Goal: Entertainment & Leisure: Consume media (video, audio)

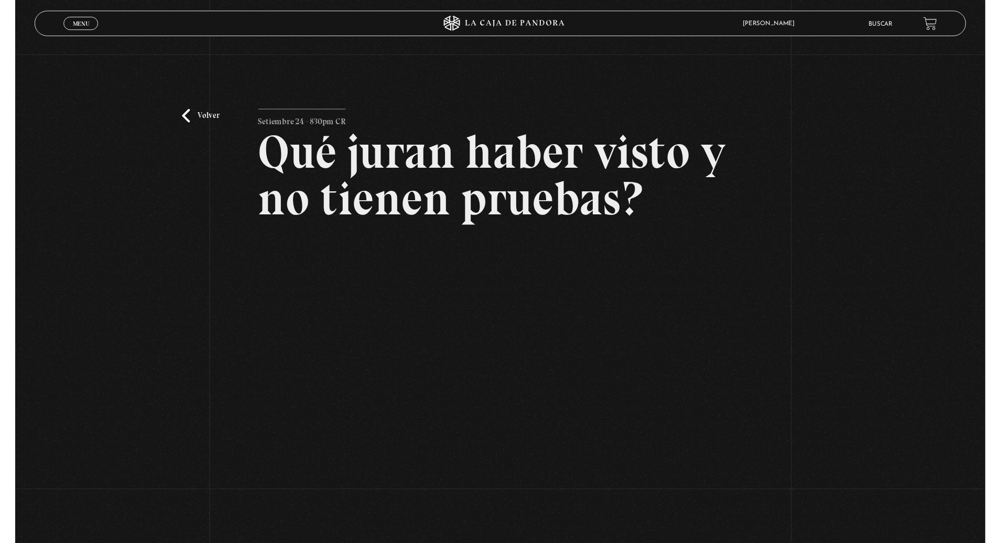
scroll to position [3, 0]
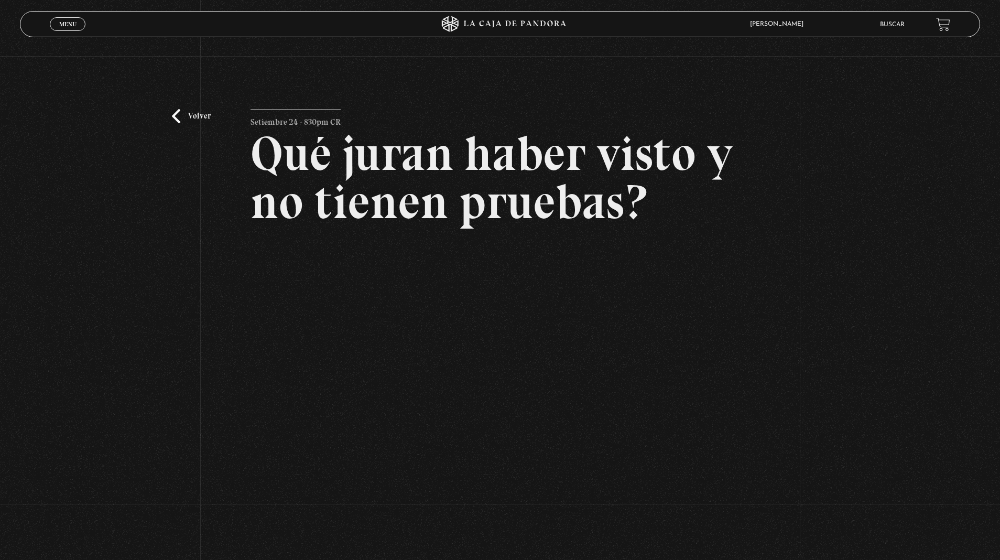
click at [200, 116] on link "Volver" at bounding box center [191, 116] width 39 height 14
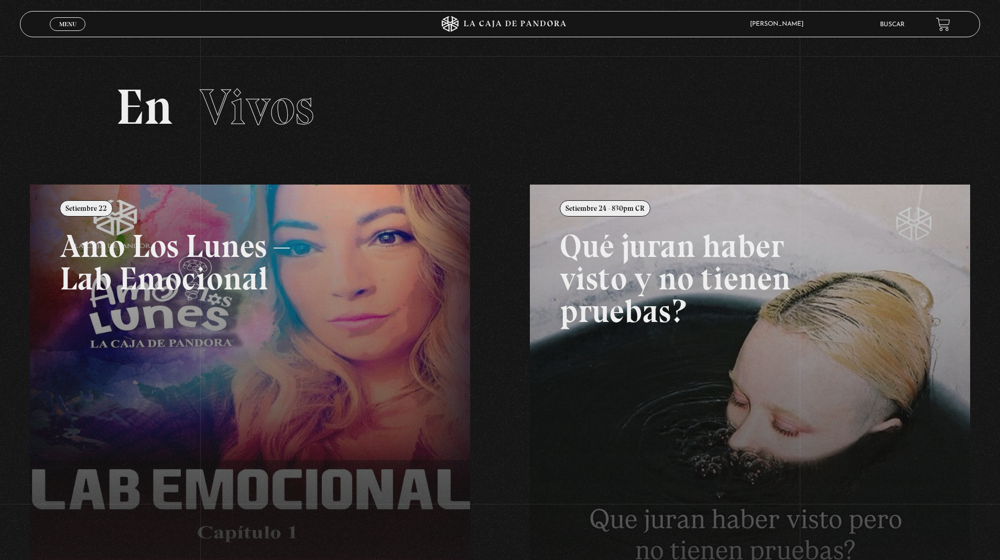
click at [74, 18] on link "Menu Cerrar" at bounding box center [68, 24] width 36 height 14
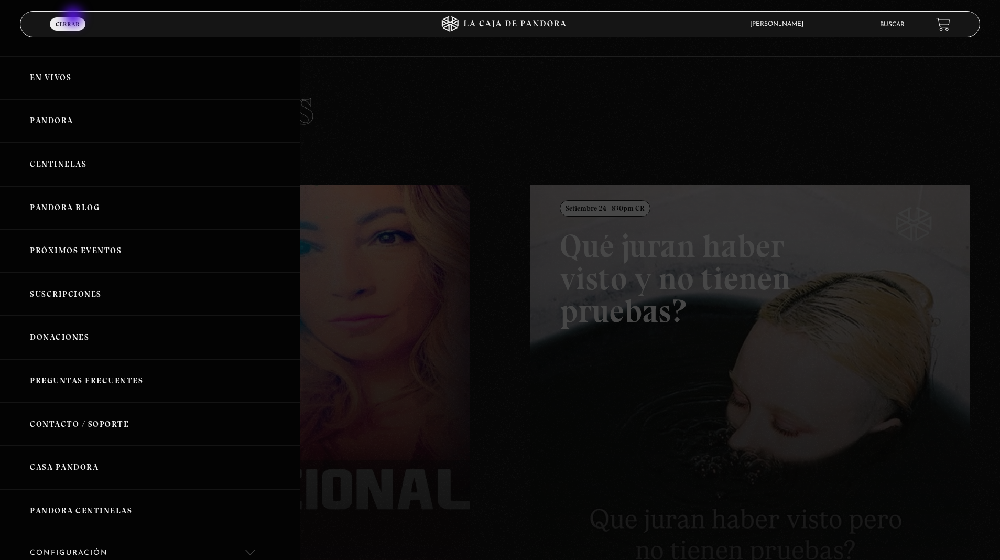
click at [74, 125] on link "Pandora" at bounding box center [150, 120] width 300 height 43
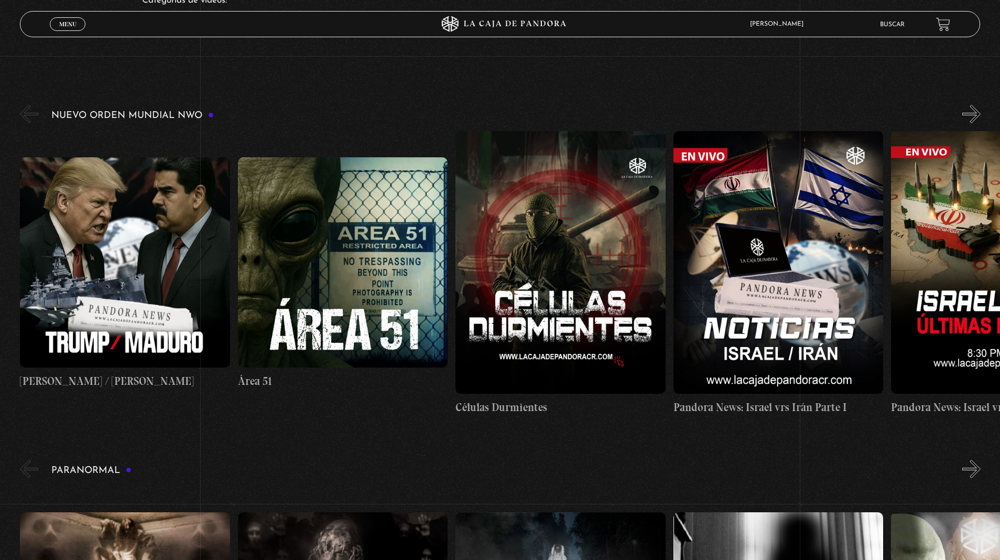
scroll to position [118, 0]
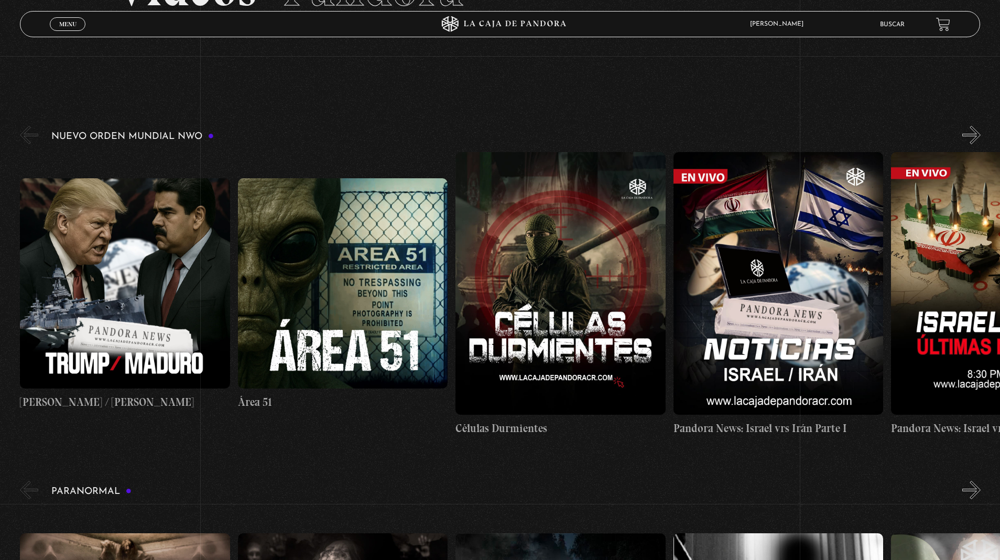
click at [971, 138] on button "»" at bounding box center [971, 135] width 18 height 18
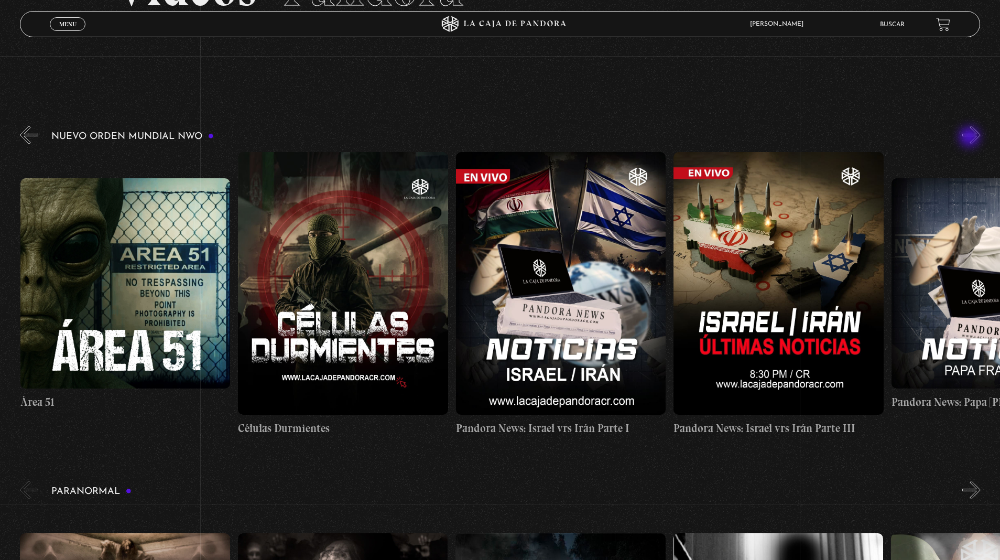
click at [971, 138] on button "»" at bounding box center [971, 135] width 18 height 18
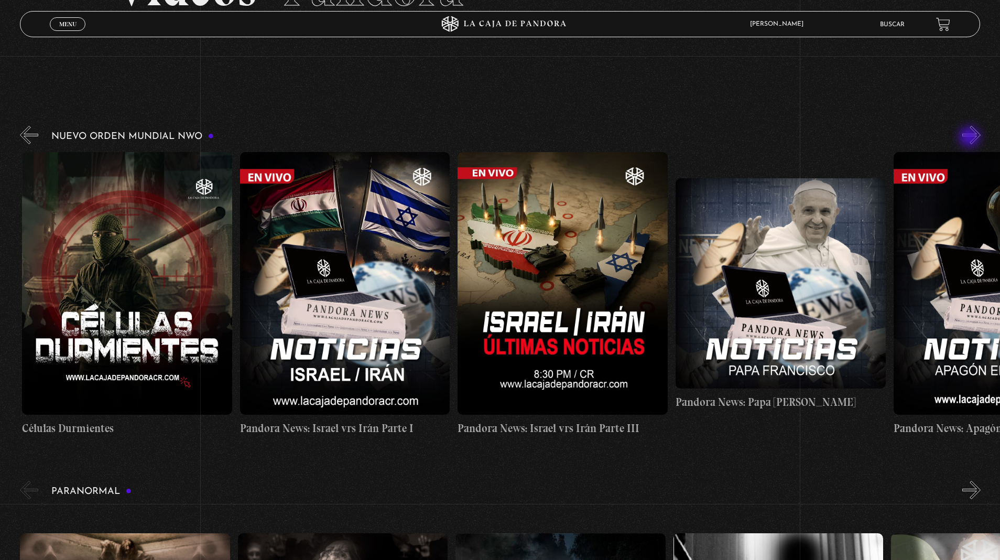
click at [971, 138] on button "»" at bounding box center [971, 135] width 18 height 18
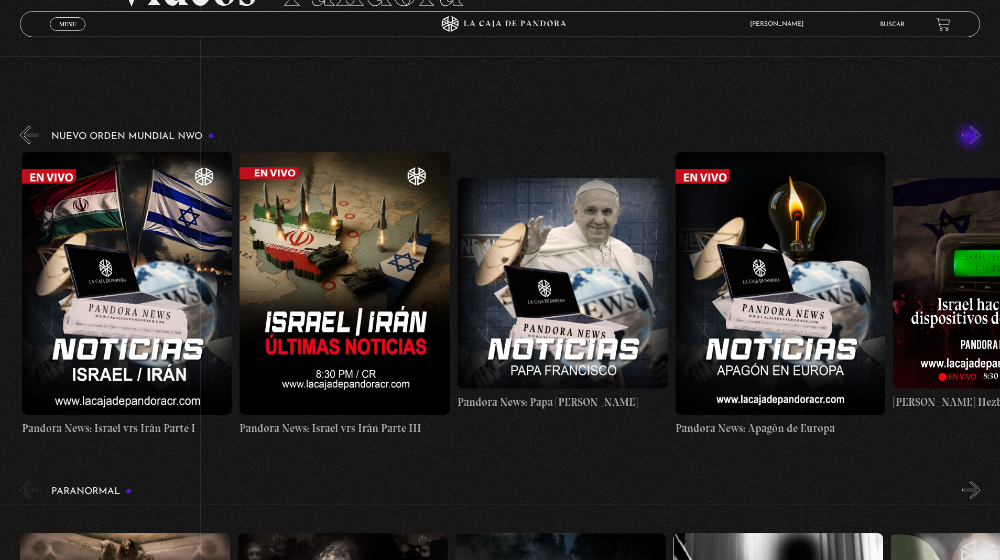
click at [971, 138] on button "»" at bounding box center [971, 135] width 18 height 18
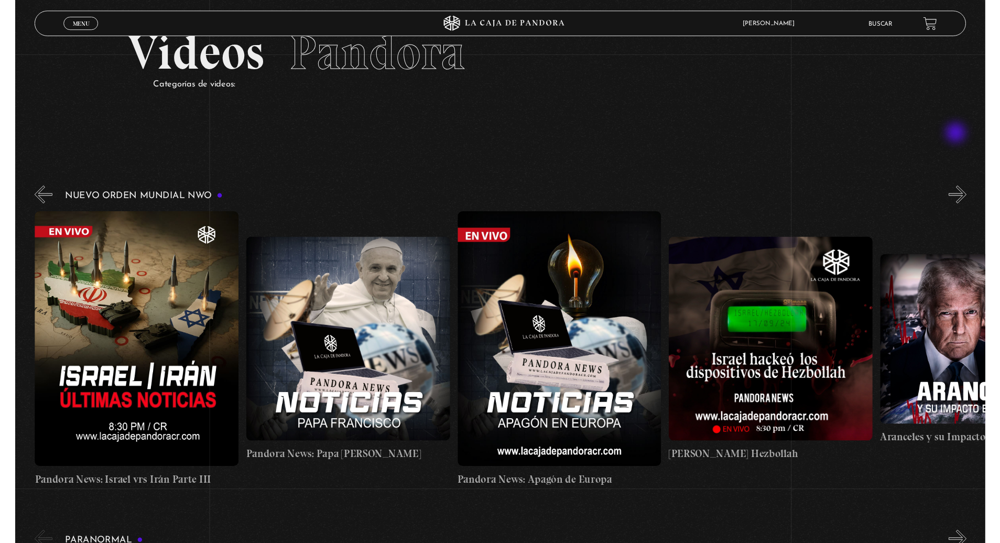
scroll to position [42, 0]
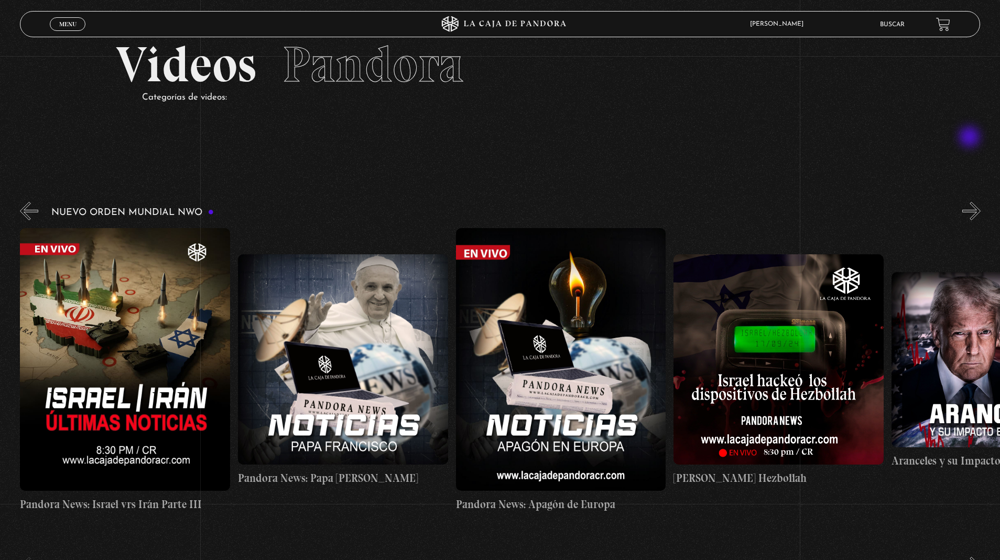
click at [890, 28] on link "Buscar" at bounding box center [892, 24] width 25 height 6
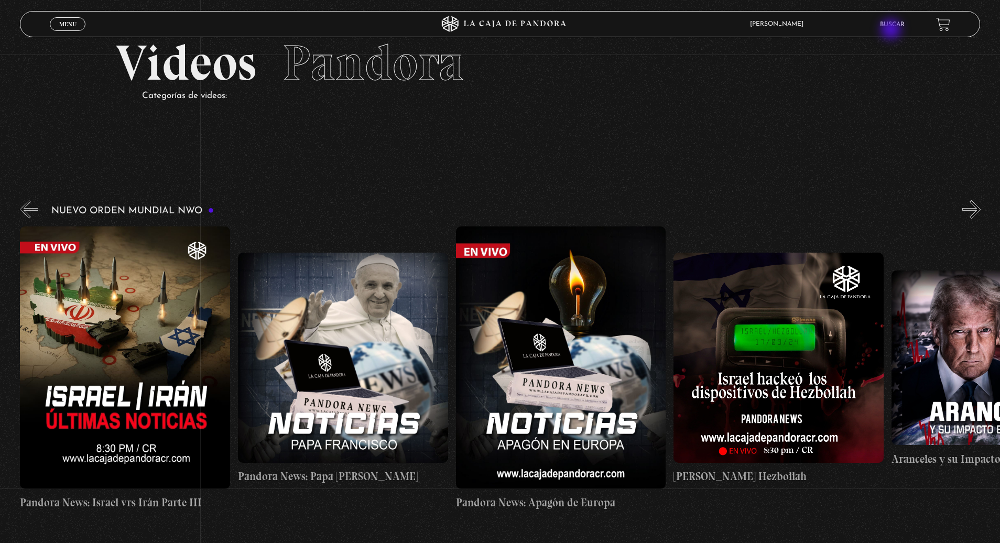
scroll to position [0, 871]
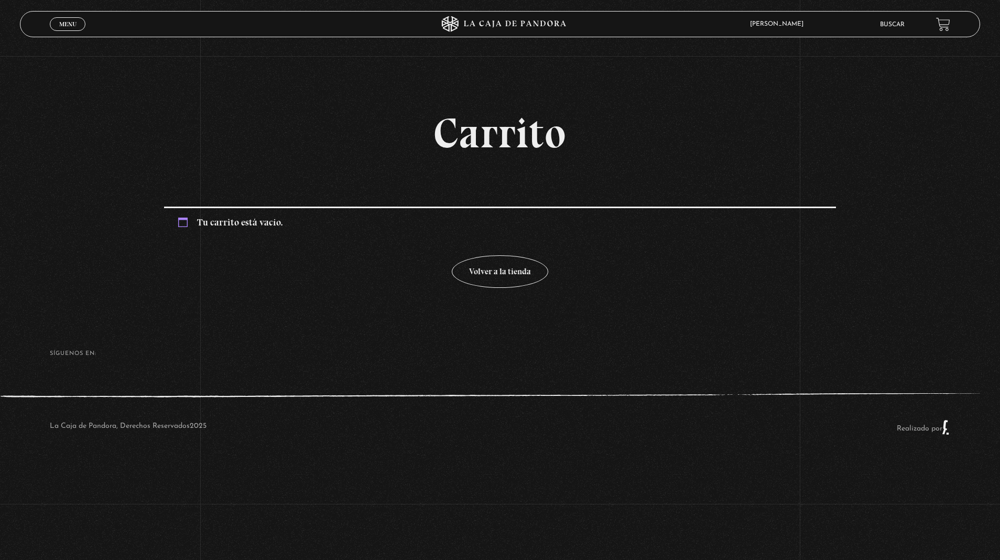
click at [67, 24] on span "Menu" at bounding box center [67, 24] width 17 height 6
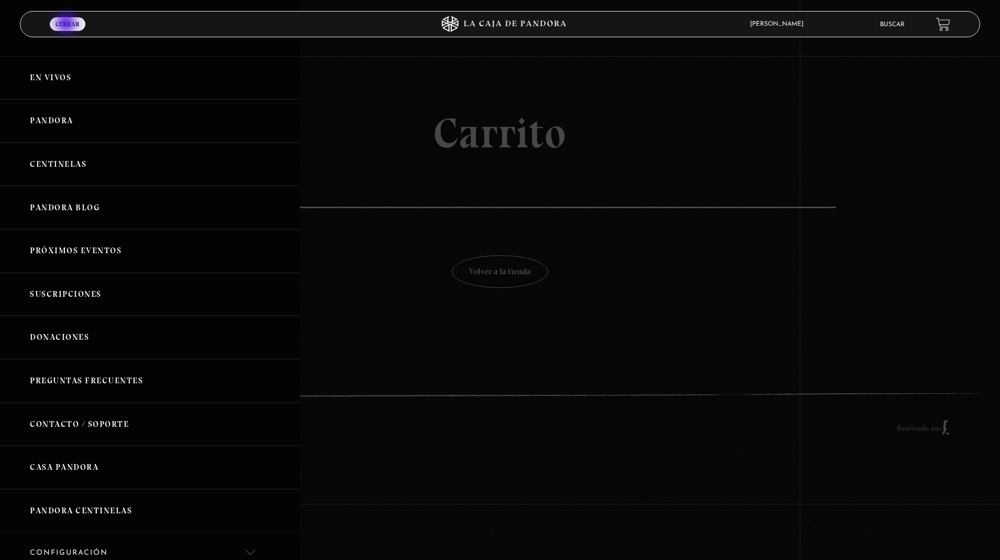
click at [67, 237] on link "Próximos Eventos" at bounding box center [150, 250] width 300 height 43
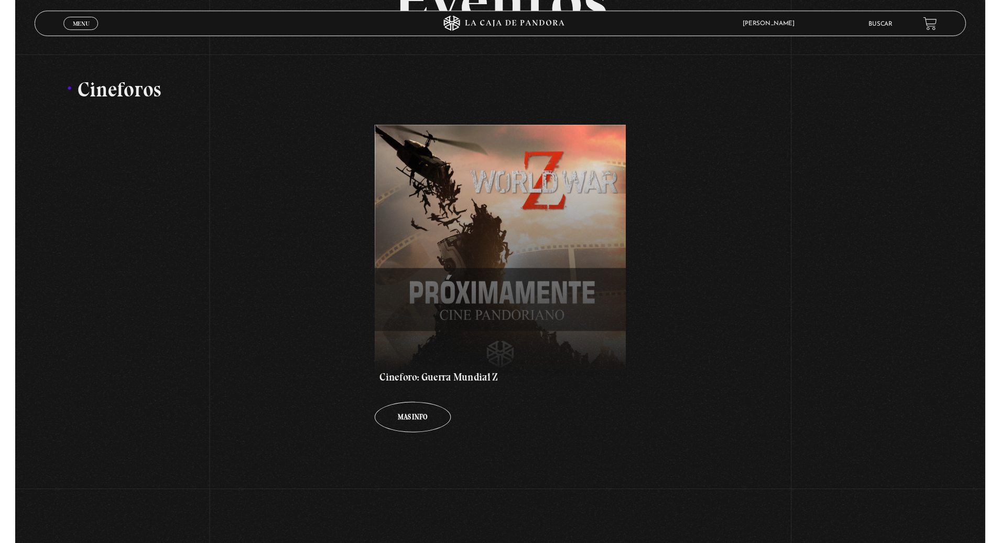
scroll to position [182, 0]
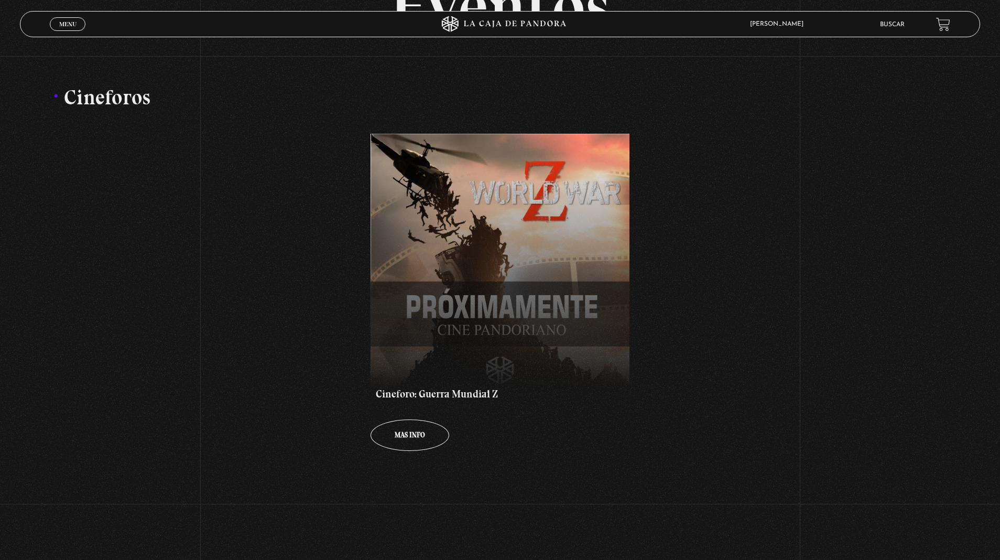
click at [67, 24] on span "Menu" at bounding box center [67, 24] width 17 height 6
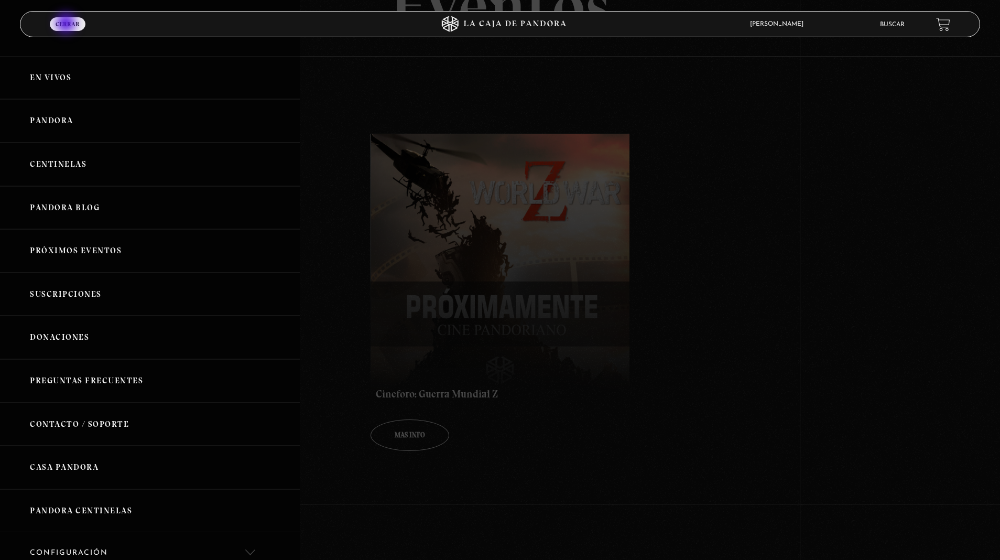
click at [67, 115] on link "Pandora" at bounding box center [150, 120] width 300 height 43
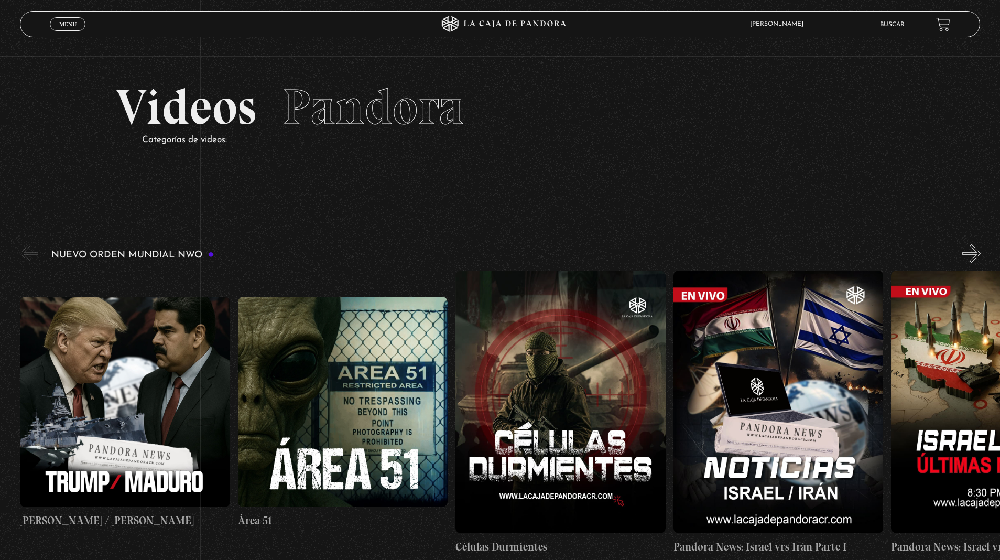
click at [975, 253] on button "»" at bounding box center [971, 253] width 18 height 18
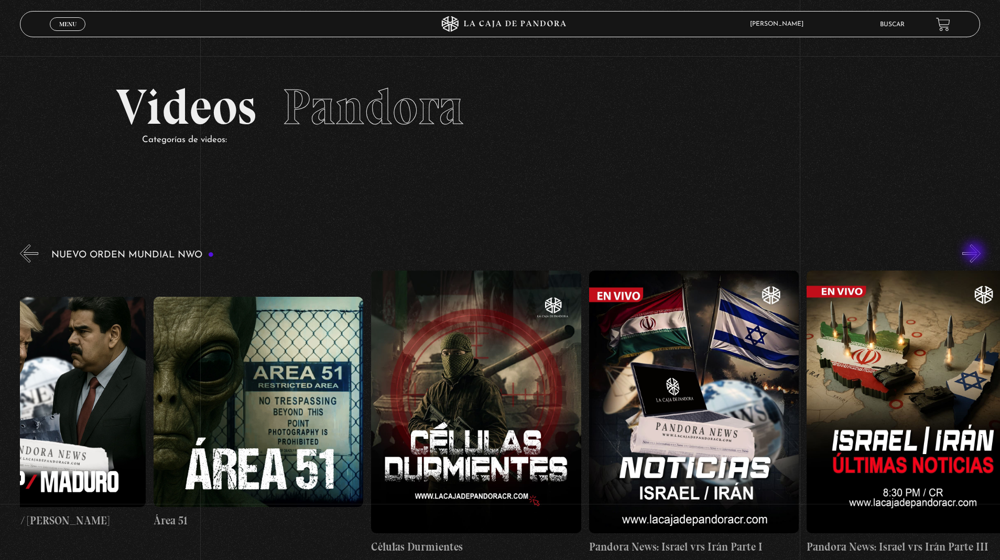
click at [975, 253] on button "»" at bounding box center [971, 253] width 18 height 18
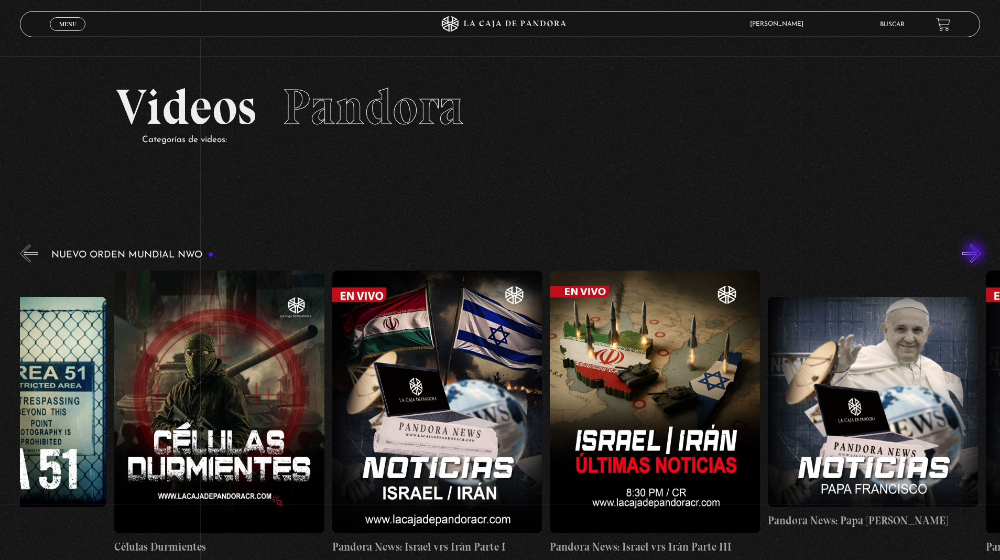
click at [975, 253] on button "»" at bounding box center [971, 253] width 18 height 18
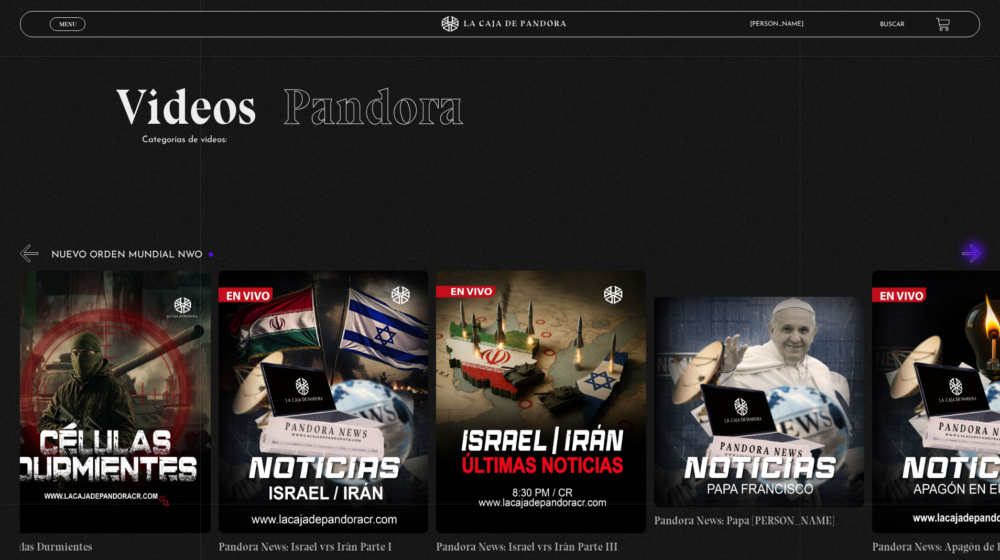
click at [975, 253] on button "»" at bounding box center [971, 253] width 18 height 18
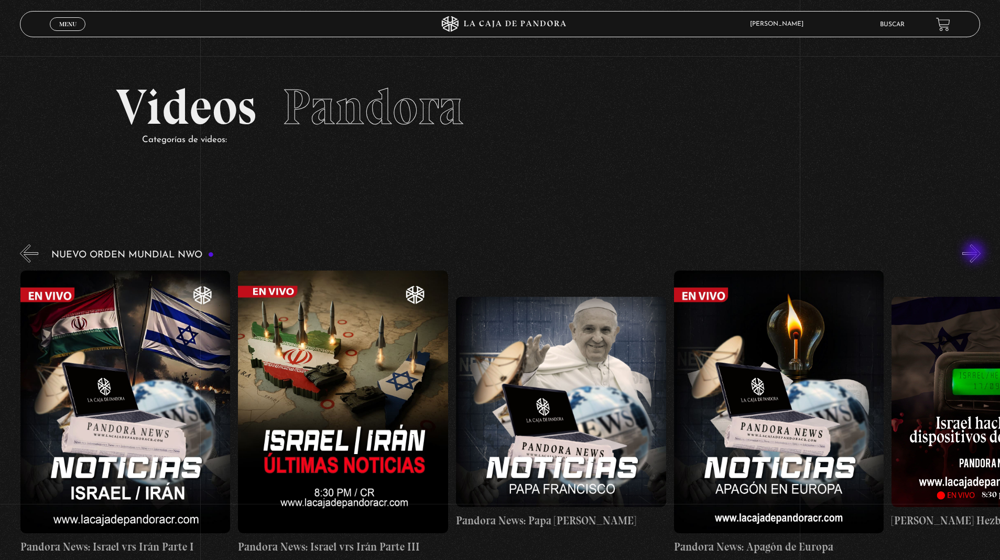
click at [975, 253] on button "»" at bounding box center [971, 253] width 18 height 18
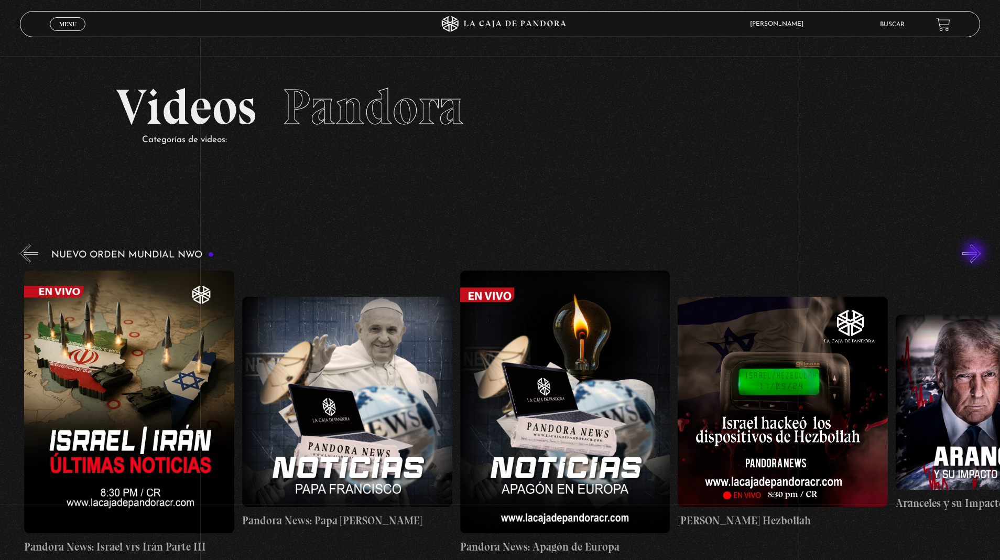
click at [975, 253] on button "»" at bounding box center [971, 253] width 18 height 18
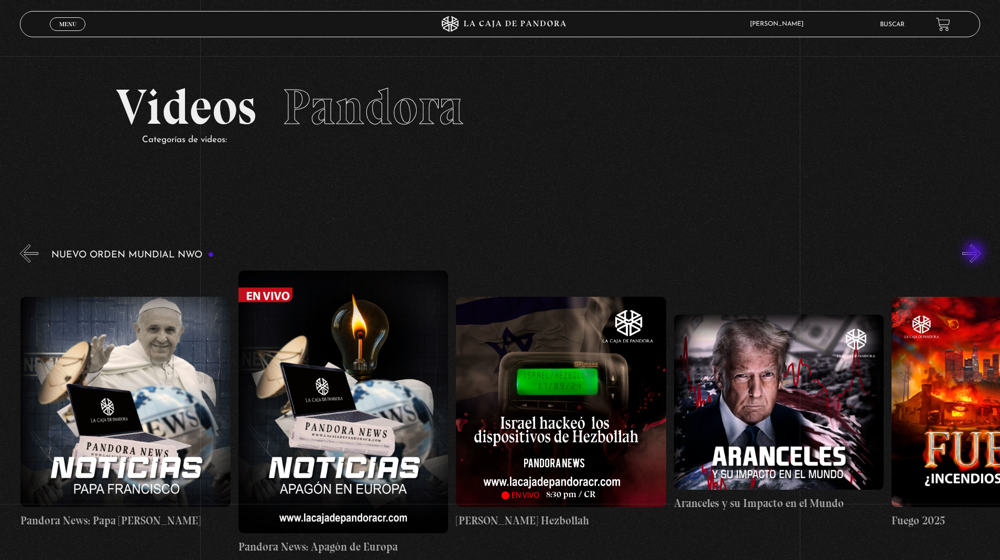
scroll to position [0, 1089]
click at [975, 253] on button "»" at bounding box center [971, 253] width 18 height 18
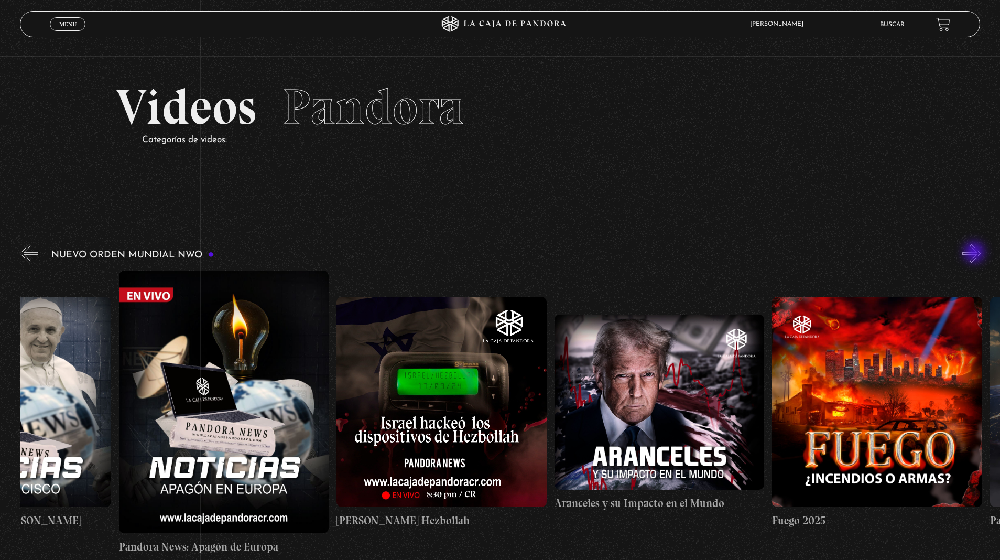
click at [975, 253] on button "»" at bounding box center [971, 253] width 18 height 18
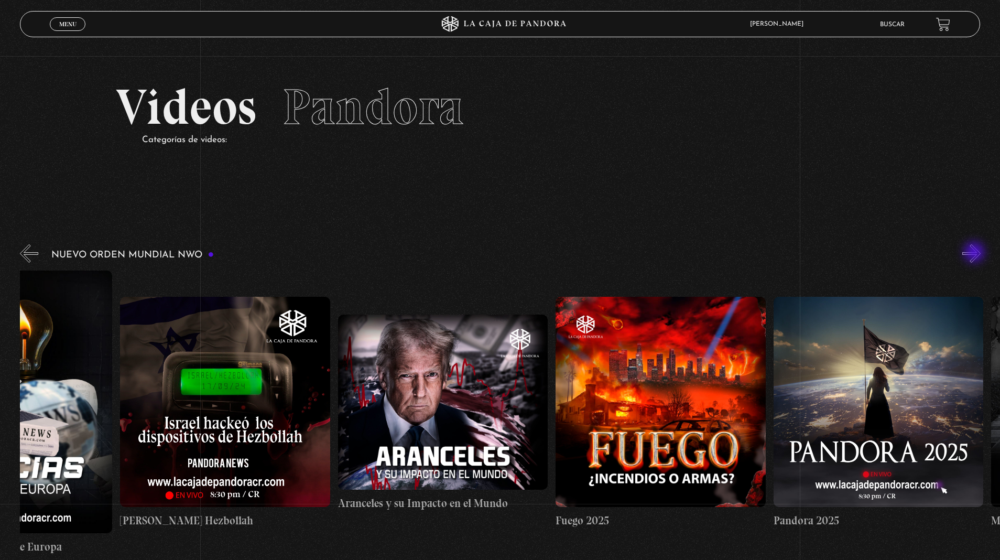
click at [962, 244] on button "»" at bounding box center [971, 253] width 18 height 18
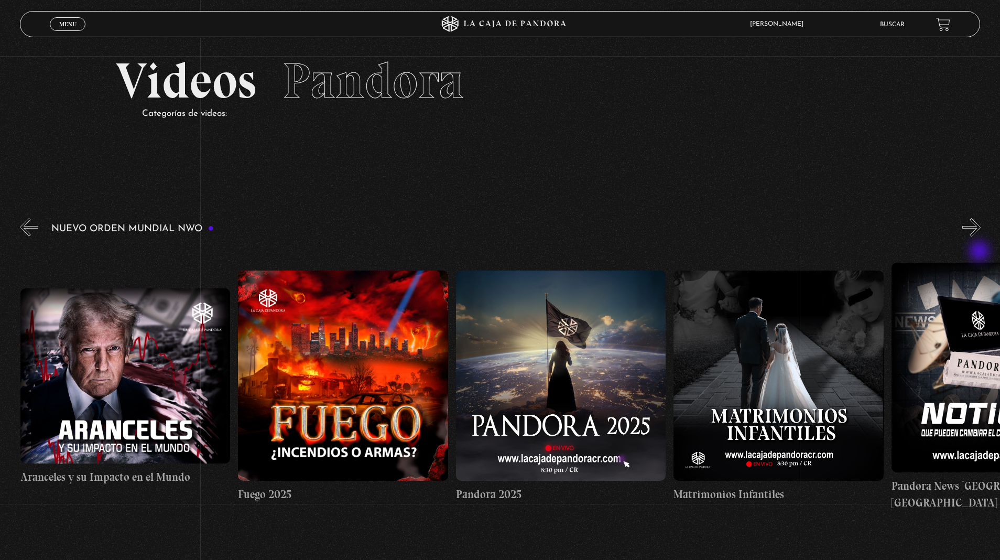
scroll to position [24, 0]
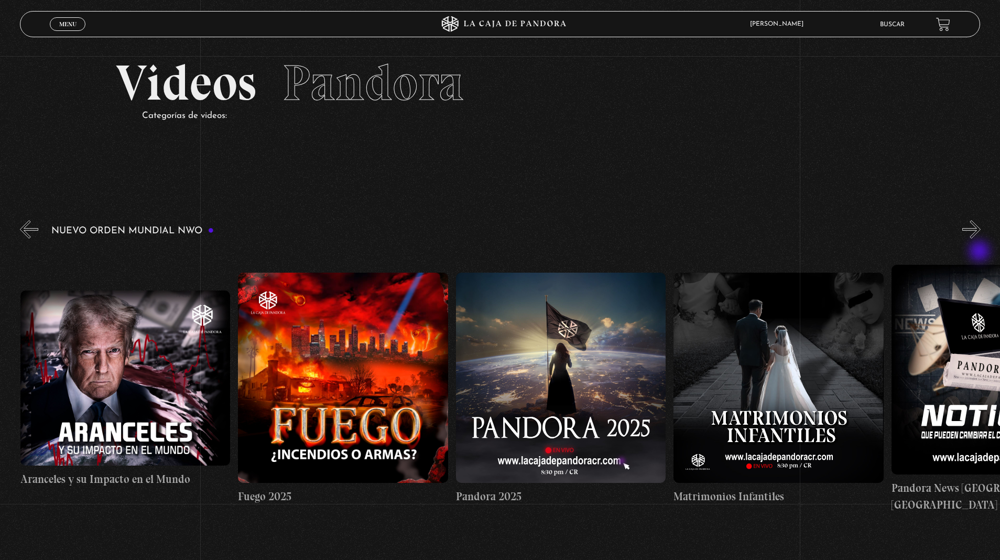
click at [967, 146] on section "Videos Pandora Categorías de videos:" at bounding box center [500, 104] width 1000 height 145
click at [971, 235] on button "»" at bounding box center [971, 229] width 18 height 18
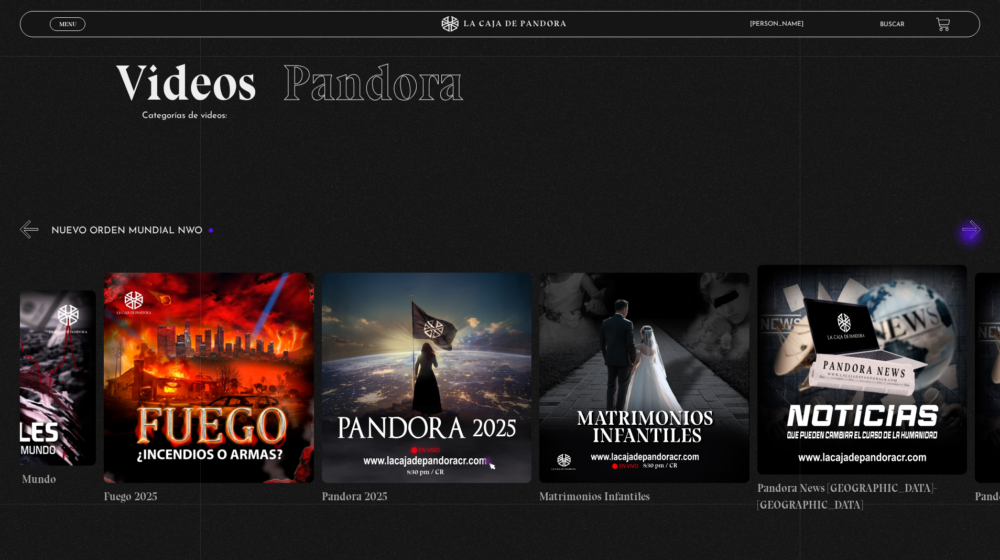
click at [971, 235] on button "»" at bounding box center [971, 229] width 18 height 18
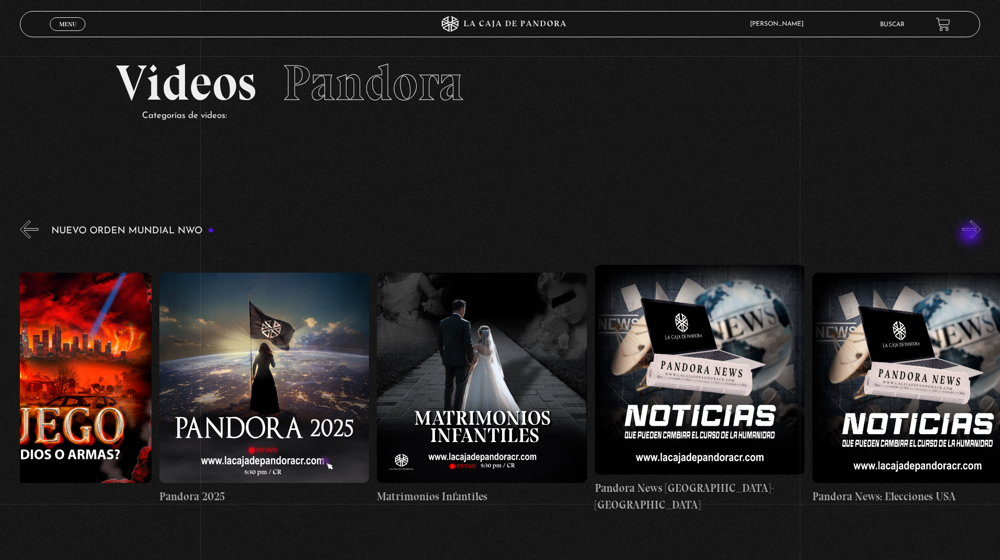
click at [971, 235] on button "»" at bounding box center [971, 229] width 18 height 18
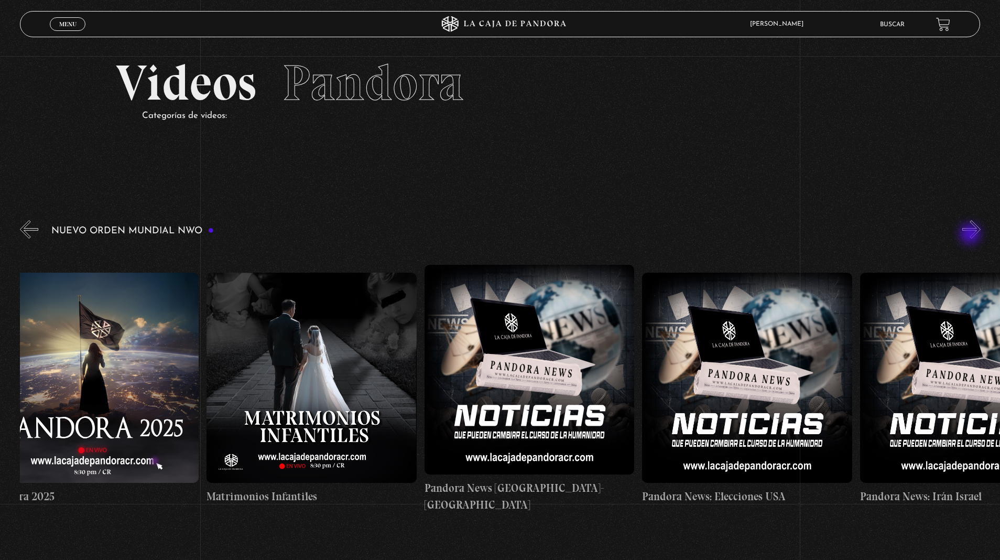
click at [971, 235] on button "»" at bounding box center [971, 229] width 18 height 18
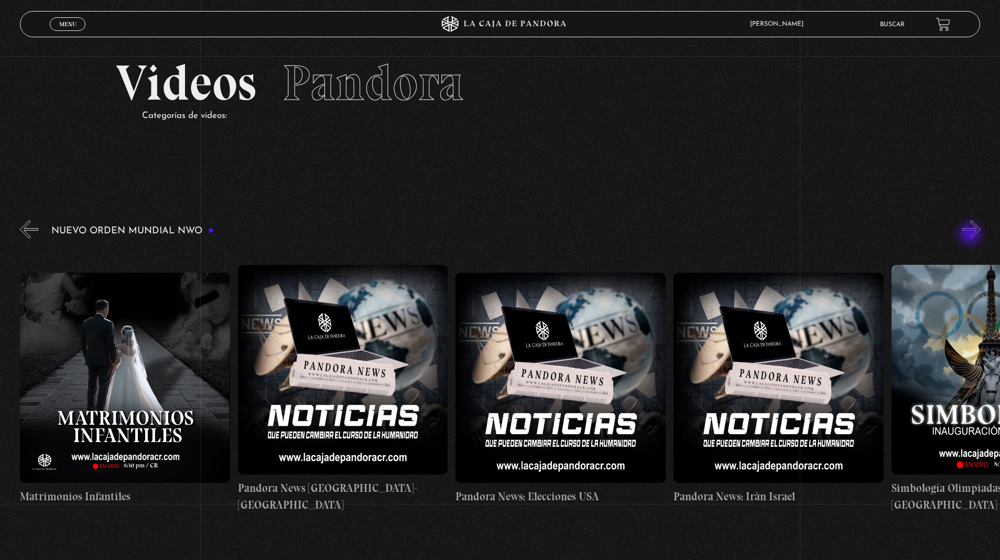
click at [971, 235] on button "»" at bounding box center [971, 229] width 18 height 18
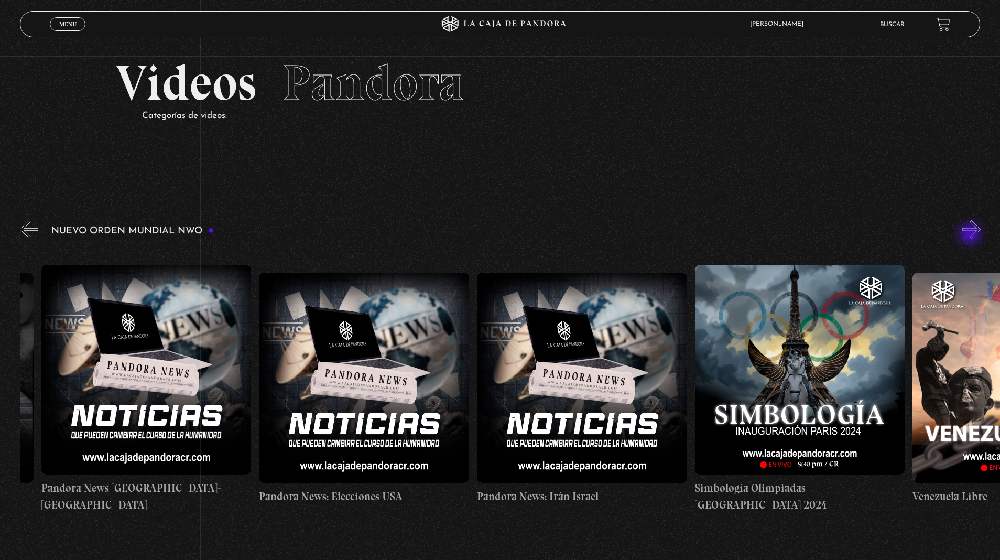
click at [971, 235] on button "»" at bounding box center [971, 229] width 18 height 18
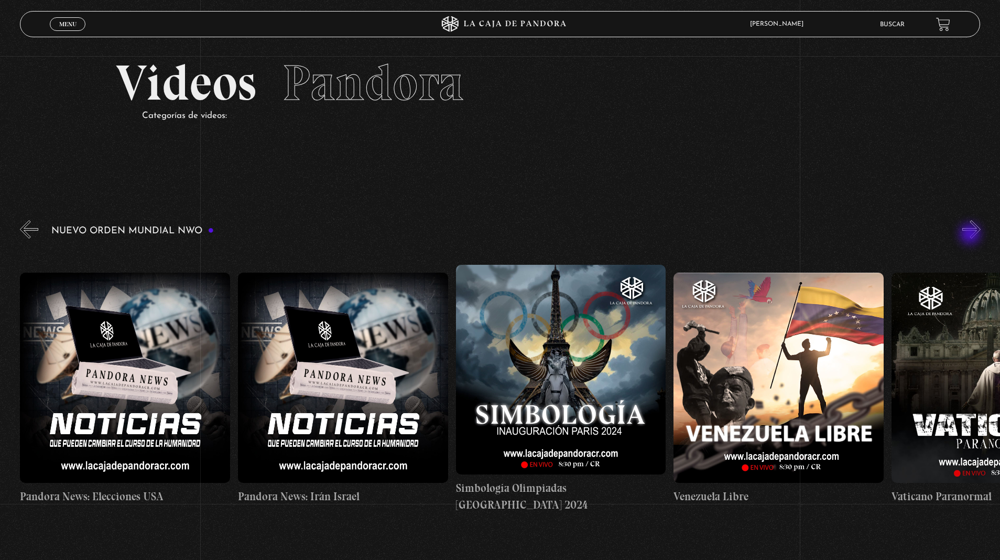
scroll to position [0, 2831]
click at [971, 235] on button "»" at bounding box center [971, 229] width 18 height 18
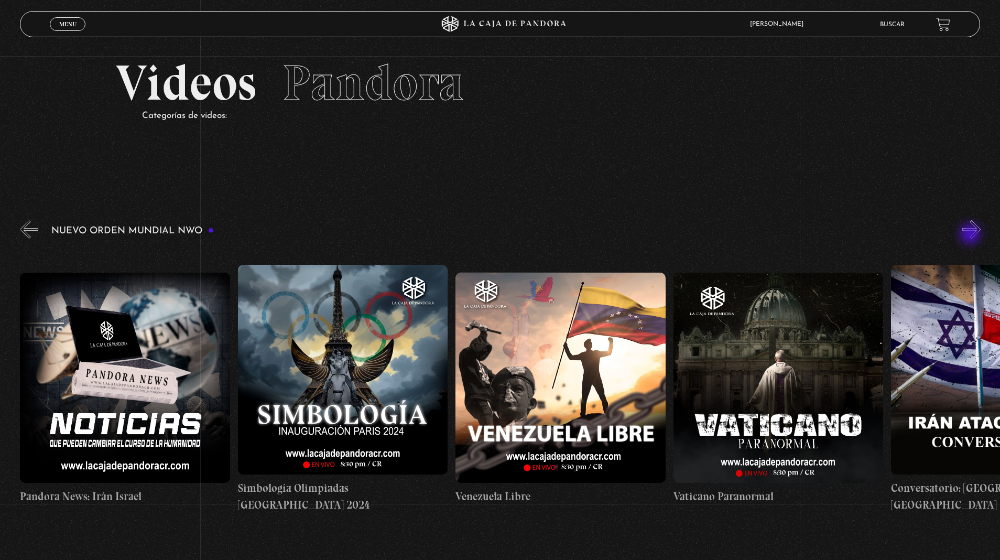
click at [971, 235] on button "»" at bounding box center [971, 229] width 18 height 18
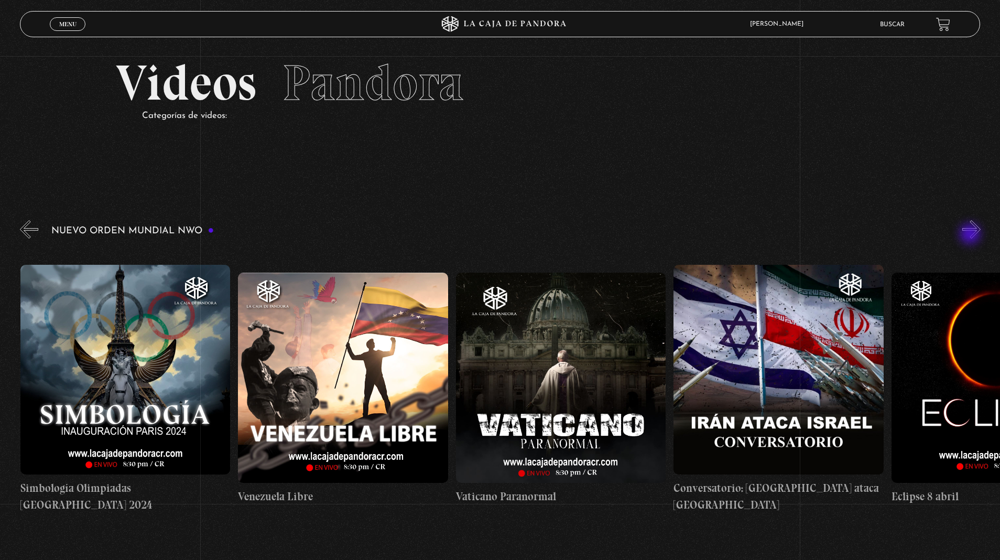
scroll to position [0, 3266]
click at [962, 220] on button "»" at bounding box center [971, 229] width 18 height 18
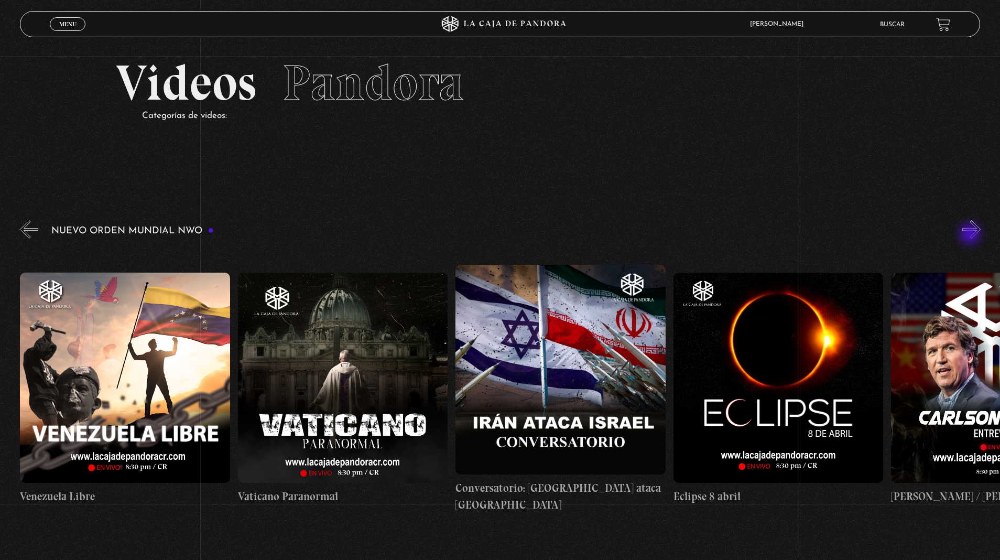
click at [962, 220] on button "»" at bounding box center [971, 229] width 18 height 18
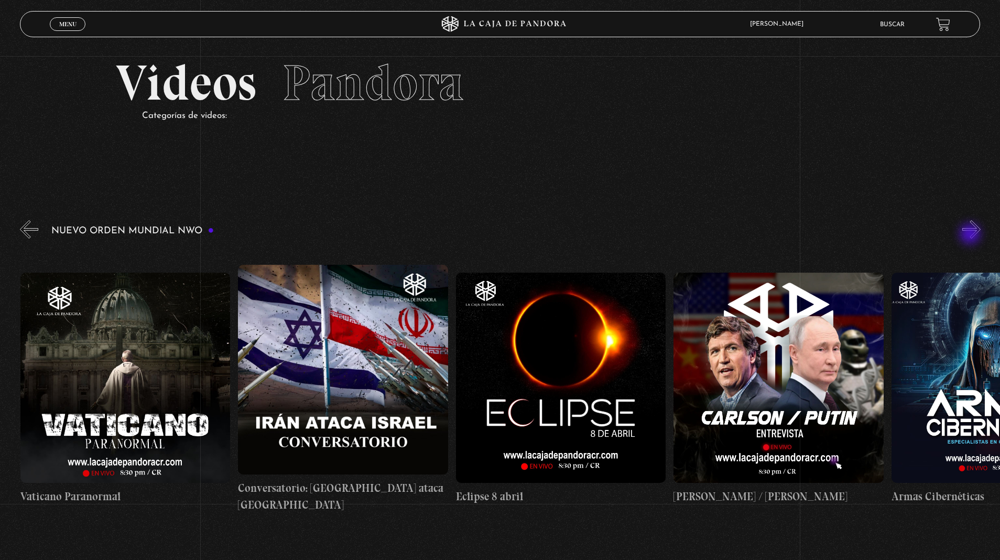
click at [962, 220] on button "»" at bounding box center [971, 229] width 18 height 18
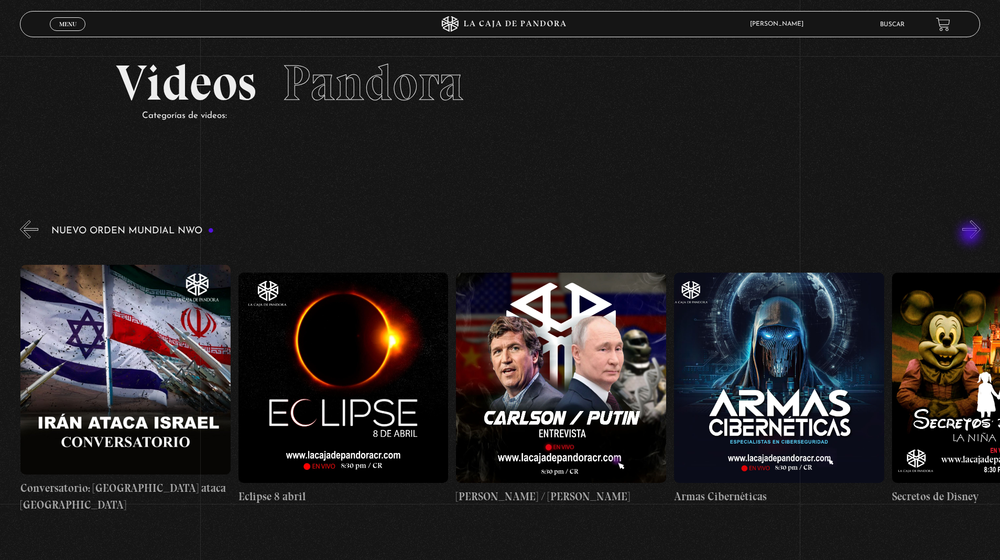
scroll to position [0, 3920]
click at [962, 220] on button "»" at bounding box center [971, 229] width 18 height 18
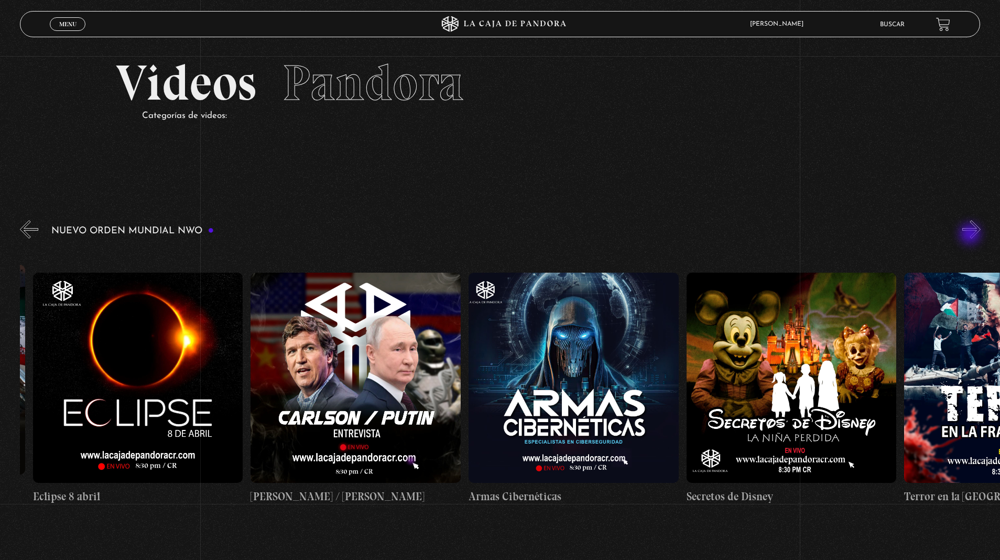
scroll to position [0, 4137]
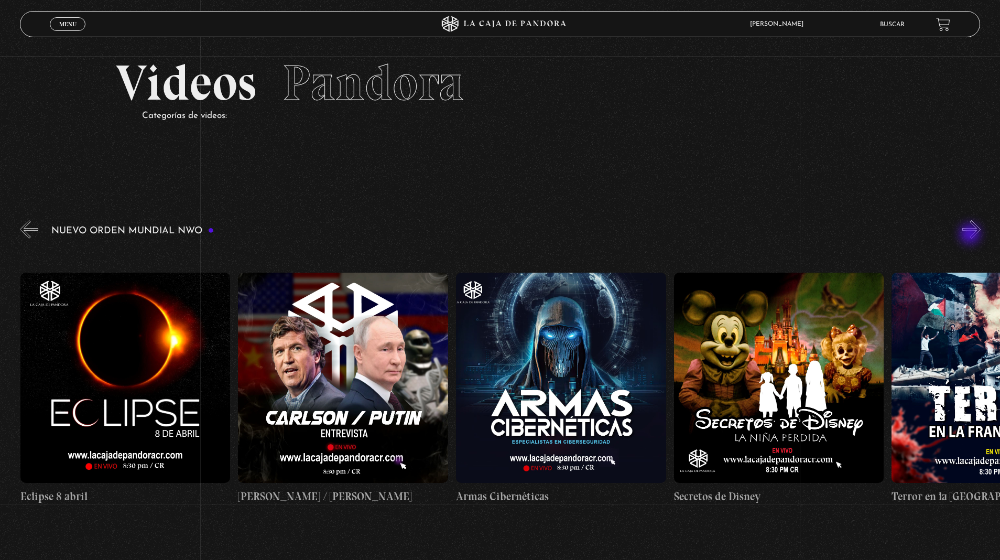
click at [962, 220] on button "»" at bounding box center [971, 229] width 18 height 18
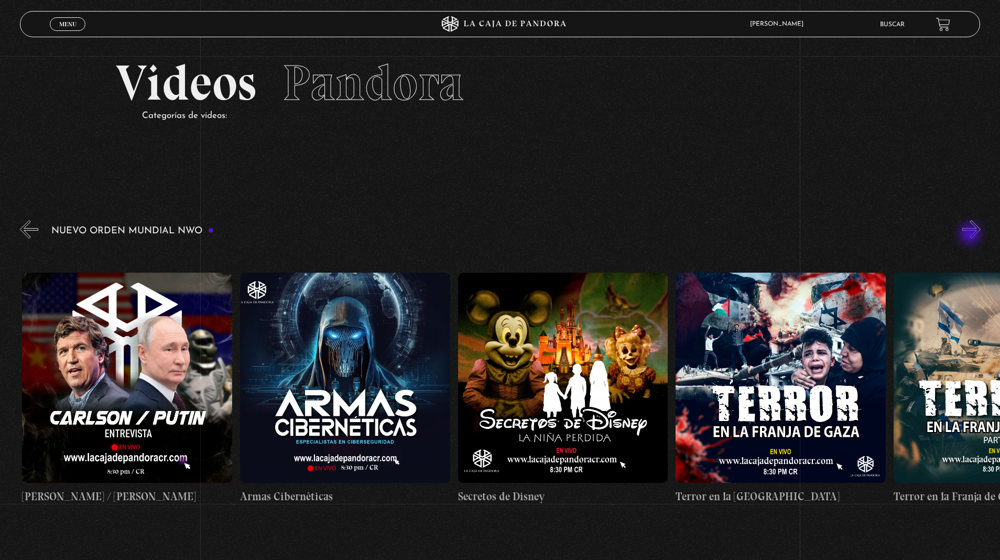
scroll to position [0, 4356]
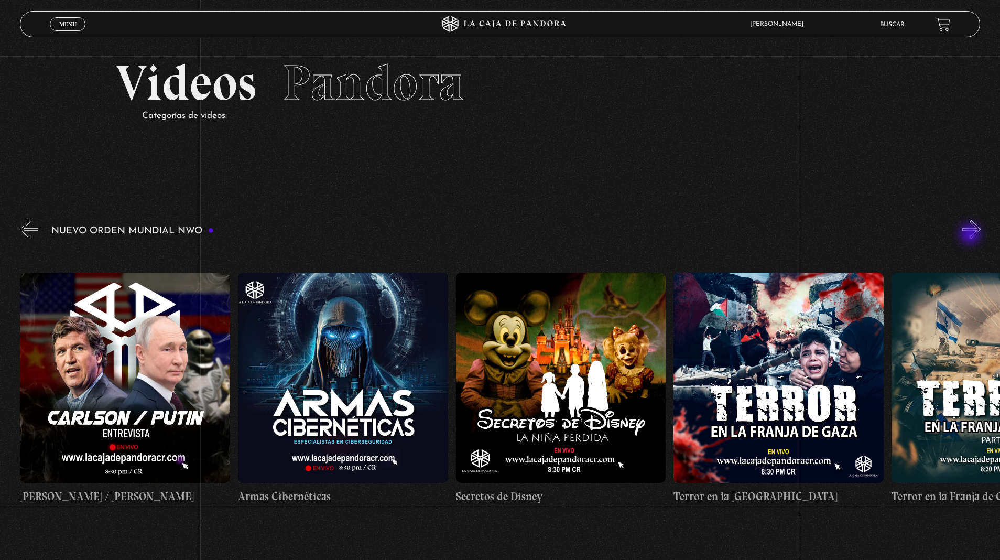
click at [962, 220] on button "»" at bounding box center [971, 229] width 18 height 18
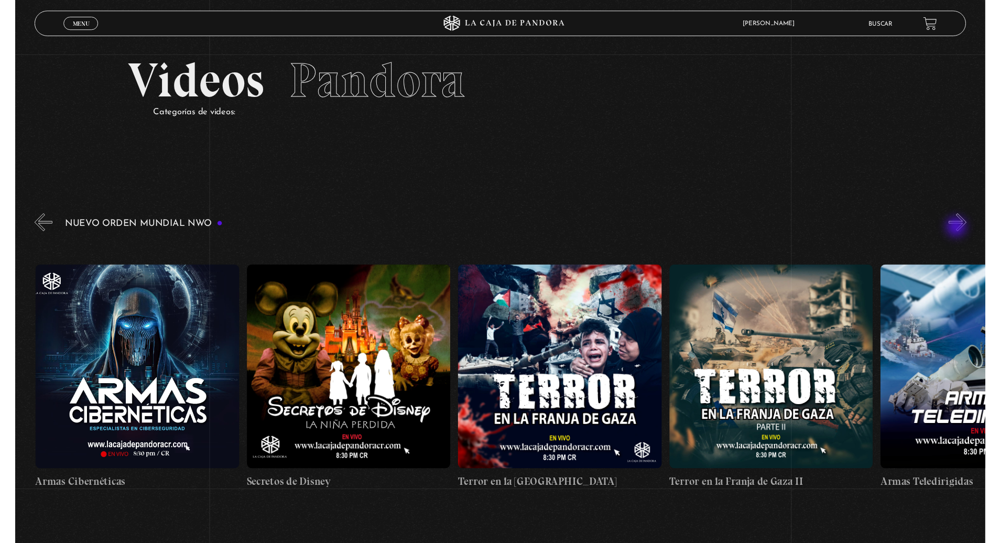
scroll to position [0, 4573]
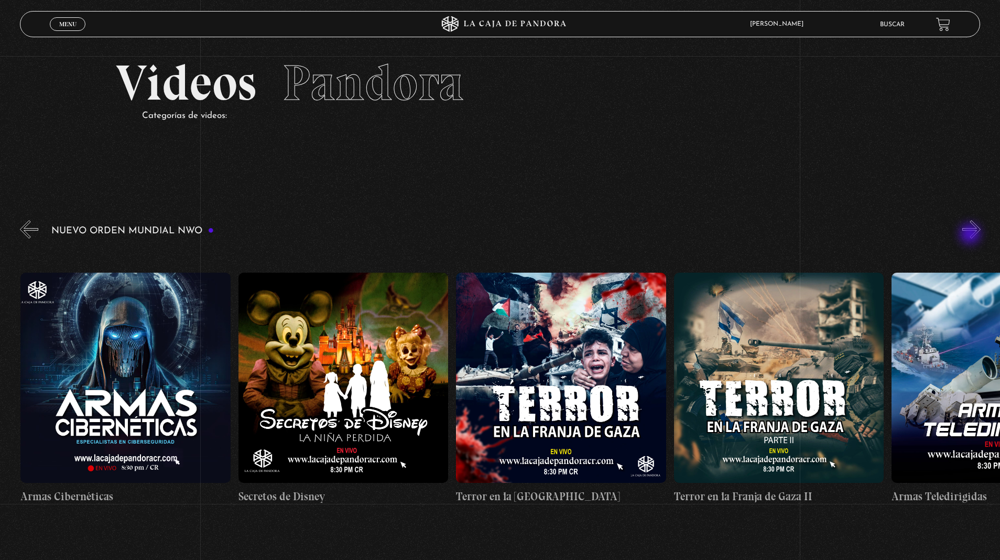
click at [794, 365] on figure at bounding box center [779, 378] width 210 height 210
